Goal: Navigation & Orientation: Find specific page/section

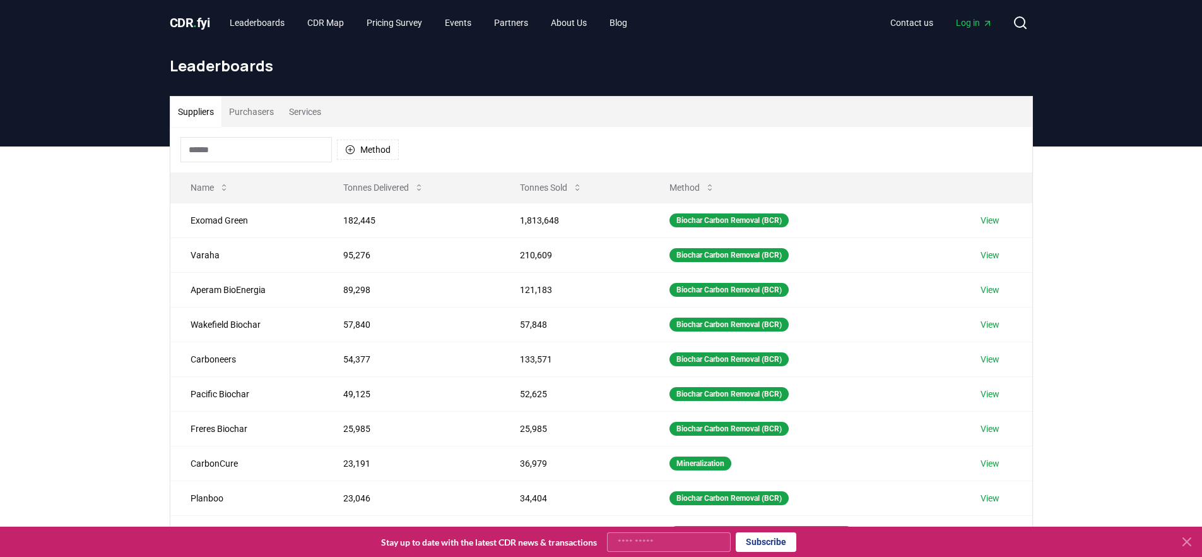
click at [191, 27] on span "CDR . fyi" at bounding box center [190, 22] width 40 height 15
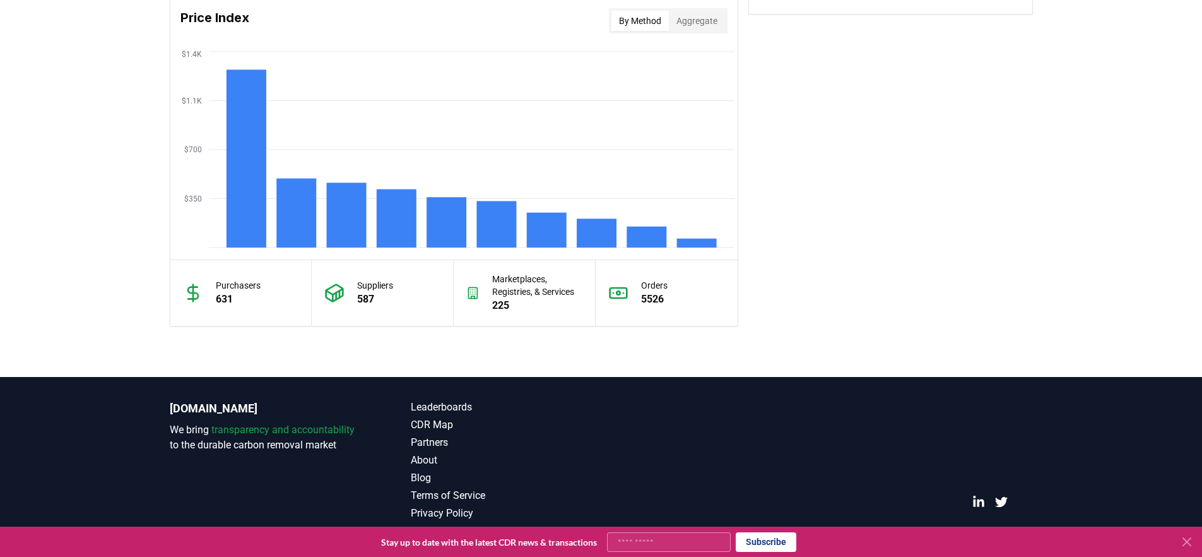
scroll to position [1066, 0]
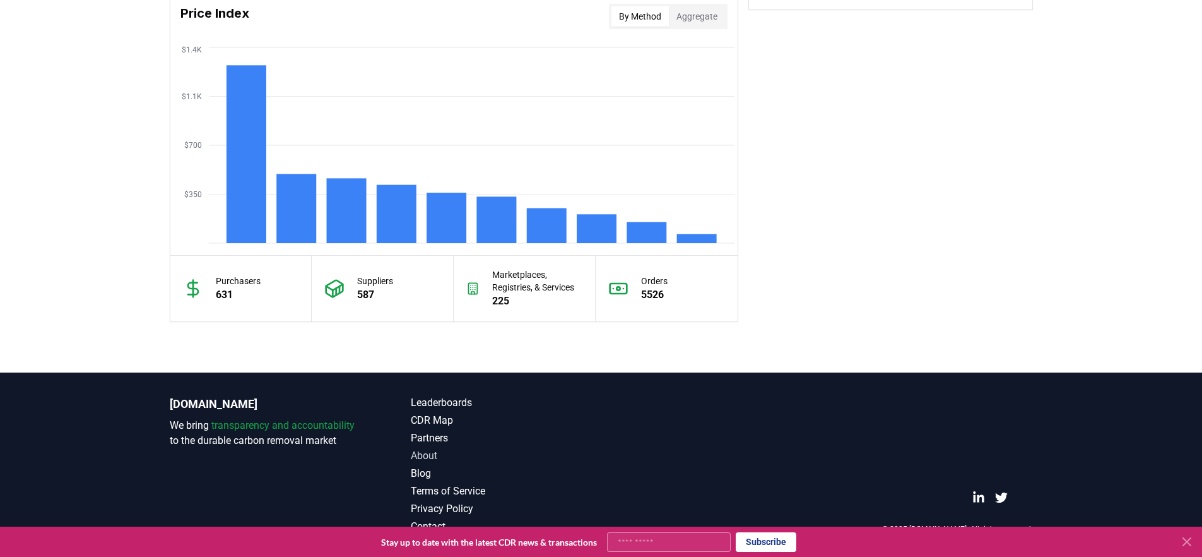
click at [430, 458] on link "About" at bounding box center [506, 455] width 191 height 15
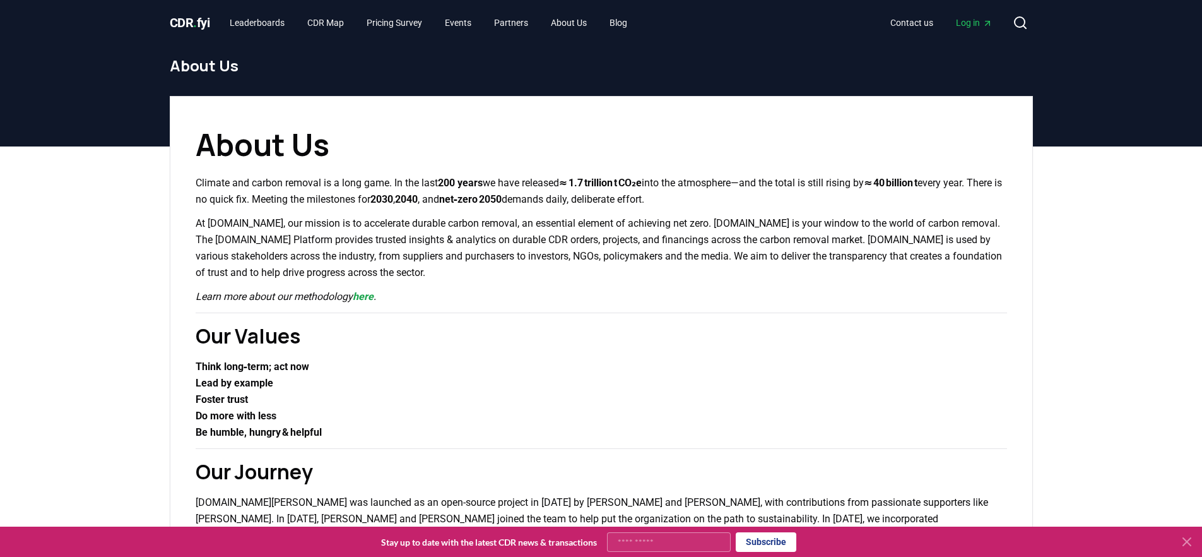
click at [172, 30] on span "CDR . fyi" at bounding box center [190, 22] width 40 height 15
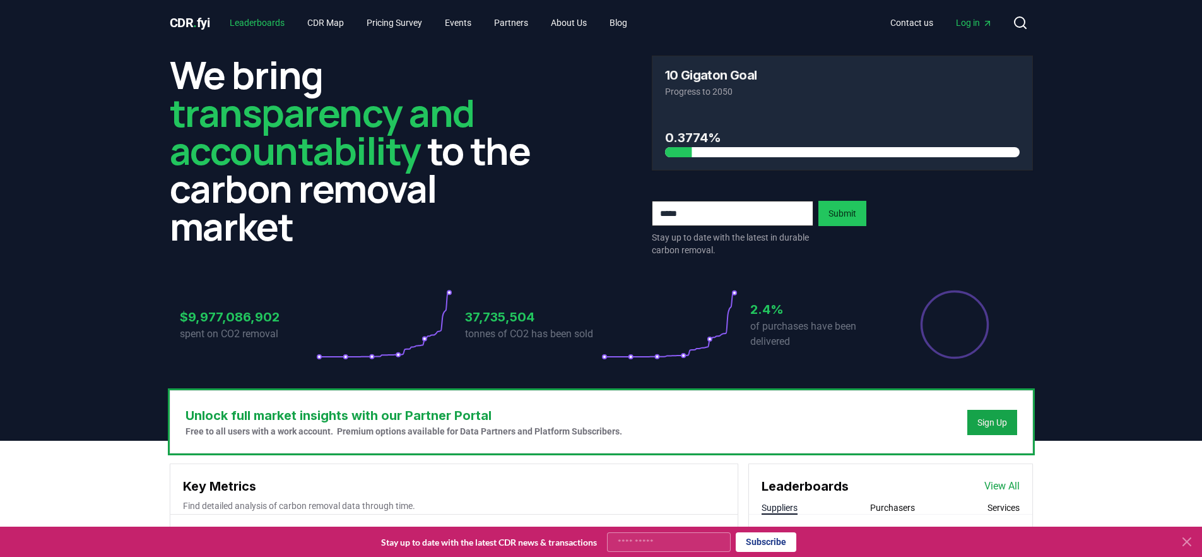
click at [275, 18] on link "Leaderboards" at bounding box center [257, 22] width 75 height 23
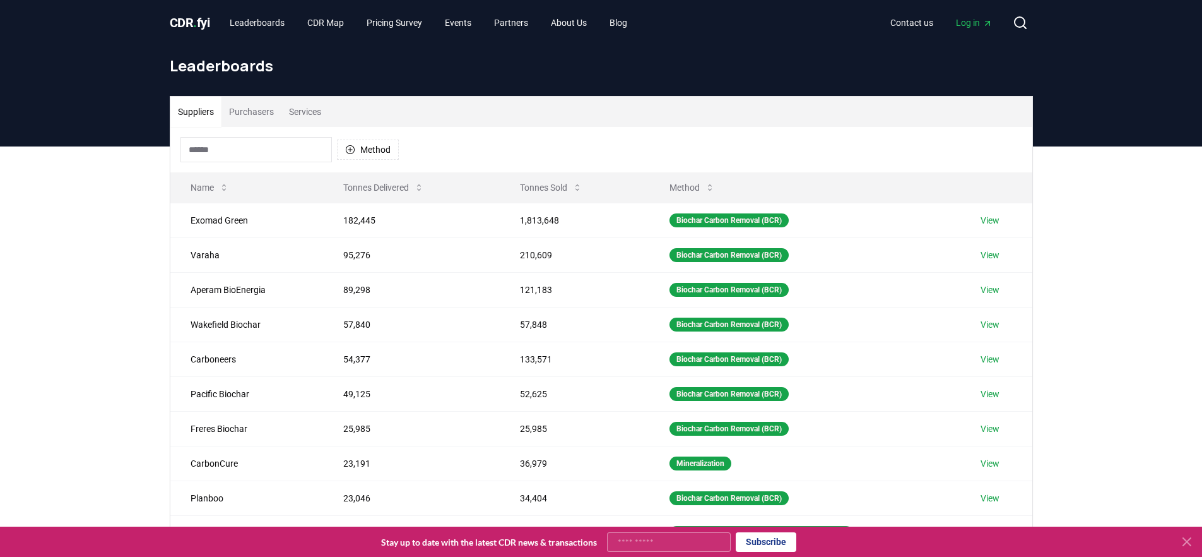
click at [192, 21] on span "CDR . fyi" at bounding box center [190, 22] width 40 height 15
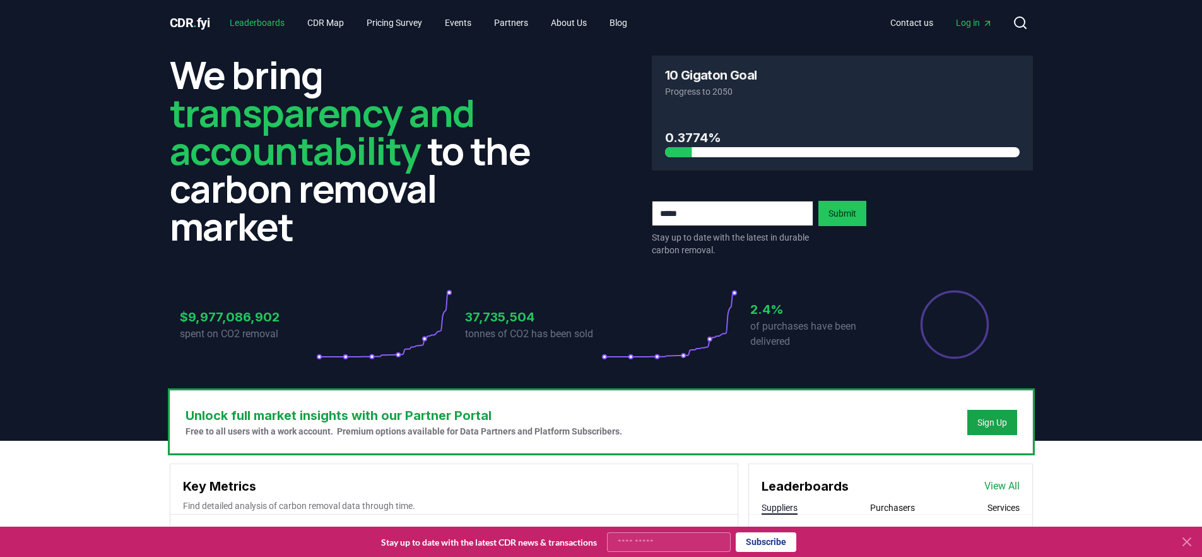
click at [271, 26] on link "Leaderboards" at bounding box center [257, 22] width 75 height 23
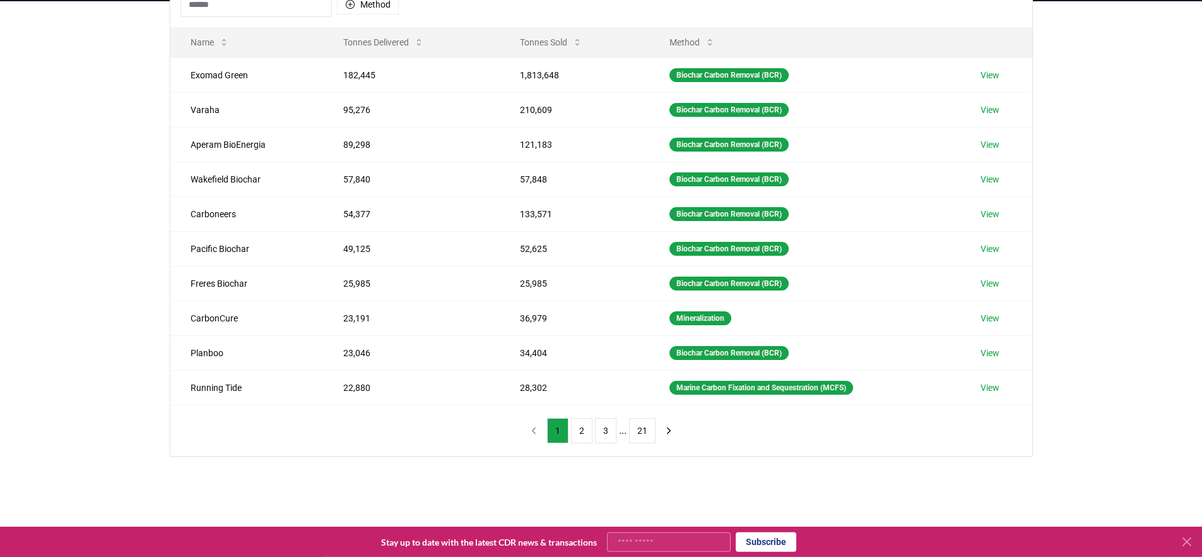
scroll to position [131, 0]
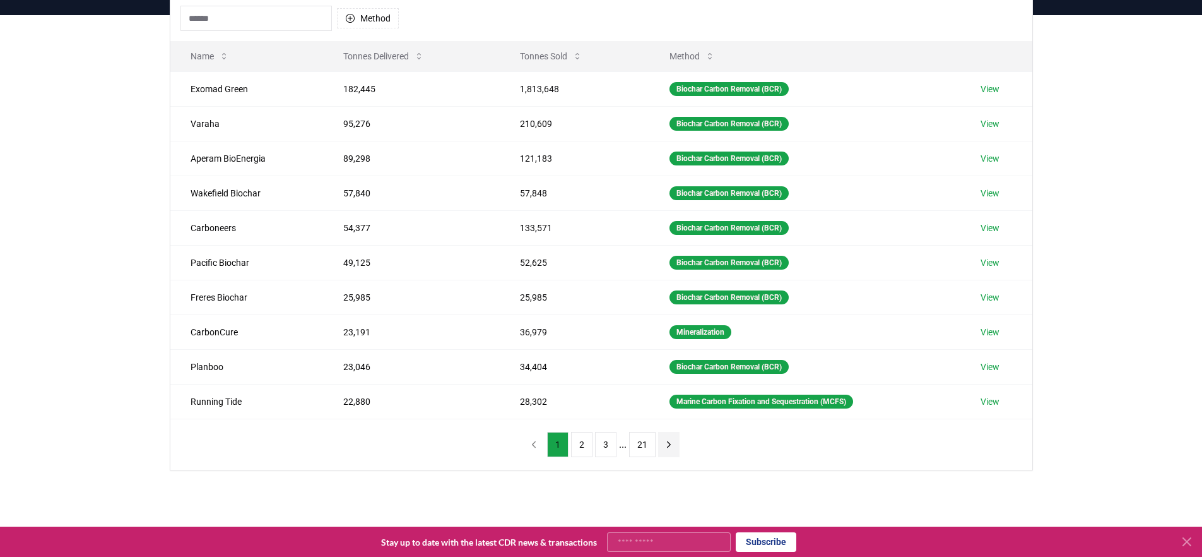
click at [667, 442] on icon "next page" at bounding box center [668, 444] width 11 height 11
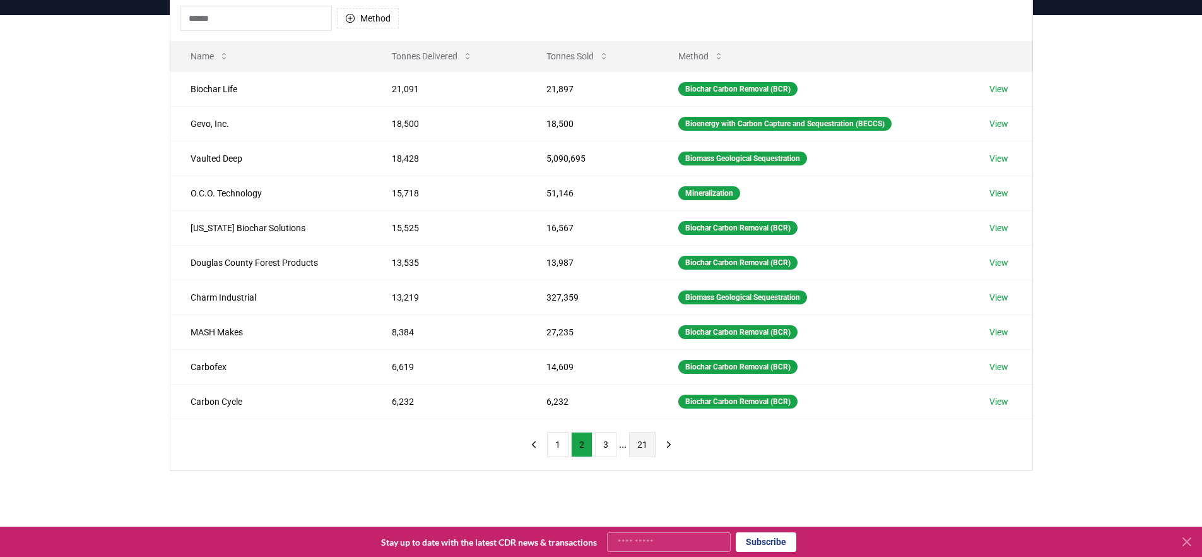
click at [646, 445] on button "21" at bounding box center [642, 444] width 27 height 25
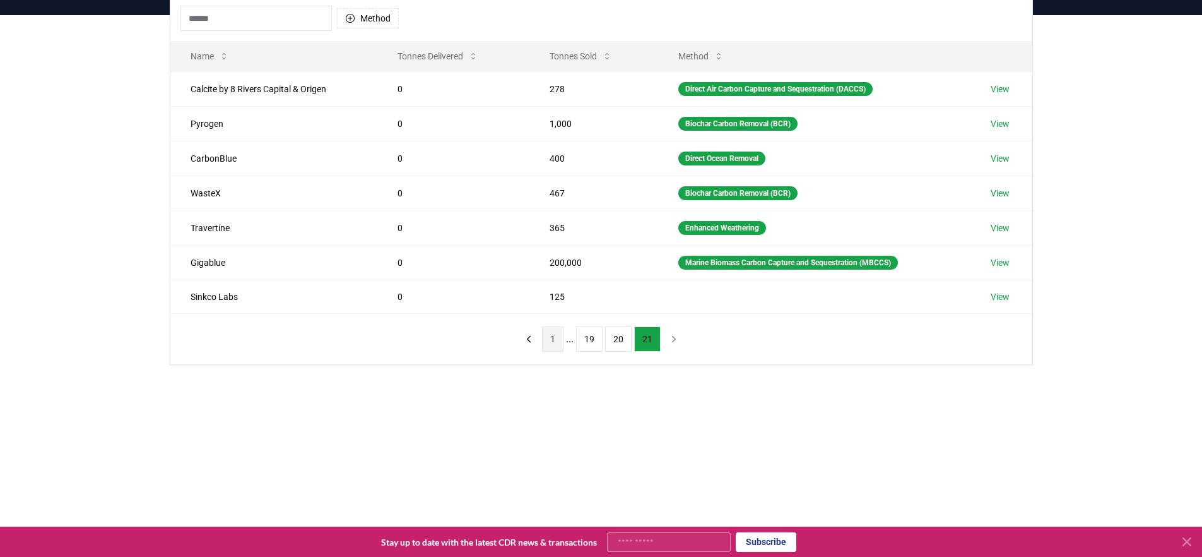
click at [554, 348] on button "1" at bounding box center [552, 338] width 21 height 25
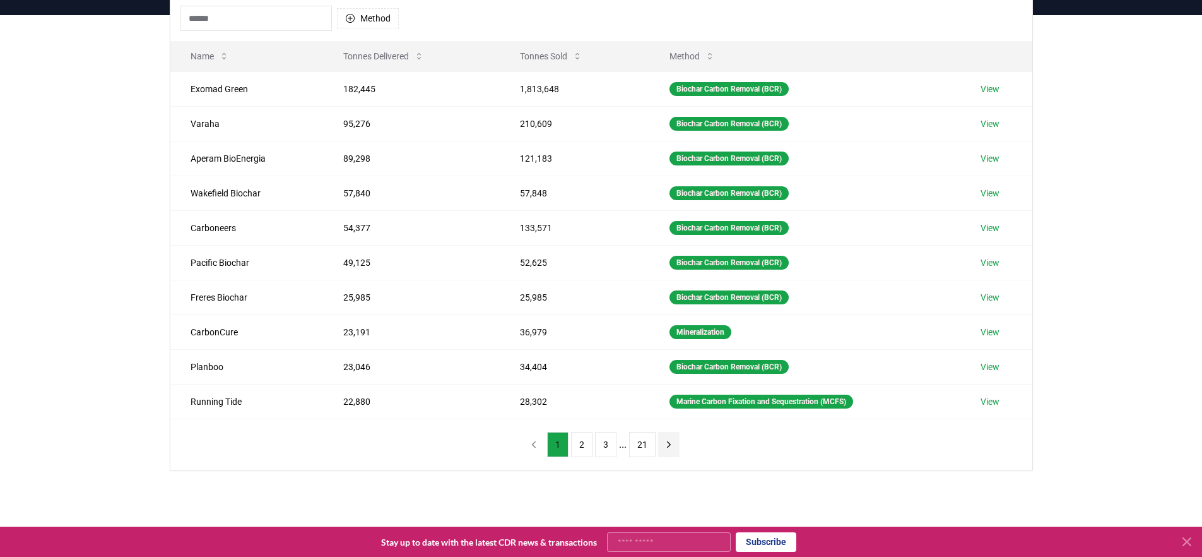
click at [665, 436] on button "next page" at bounding box center [668, 444] width 21 height 25
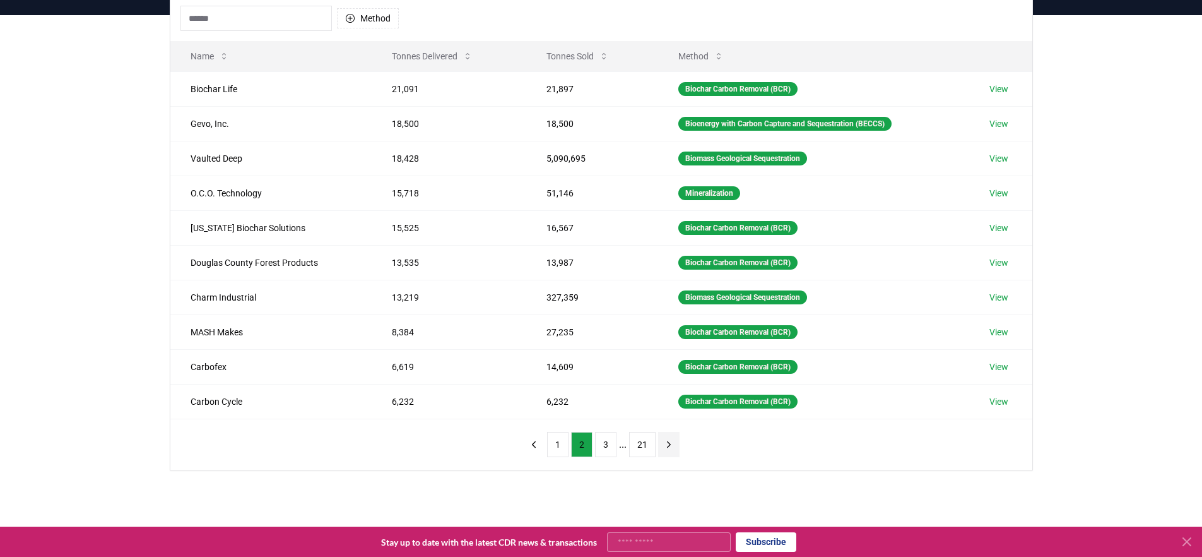
click at [669, 438] on button "next page" at bounding box center [668, 444] width 21 height 25
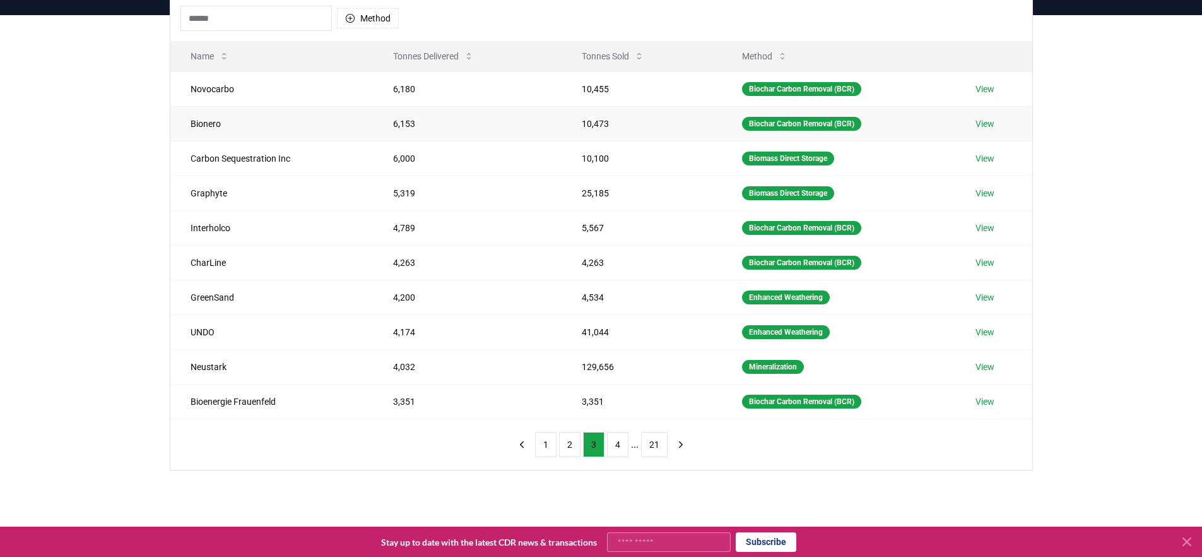
click at [978, 120] on link "View" at bounding box center [985, 123] width 19 height 13
